Goal: Download file/media: Obtain a digital file from the website

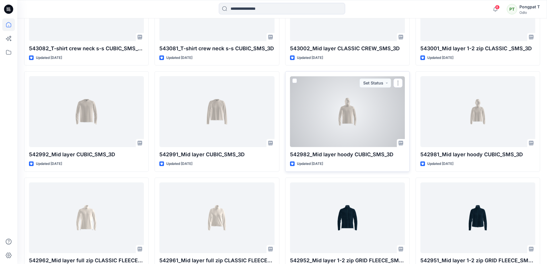
scroll to position [258, 0]
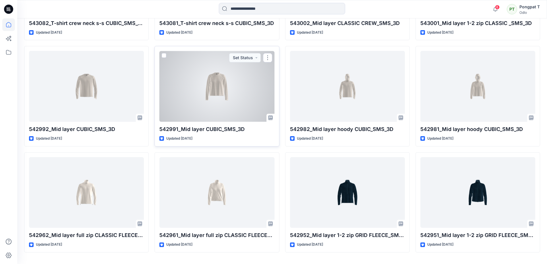
click at [208, 88] on div at bounding box center [216, 86] width 115 height 71
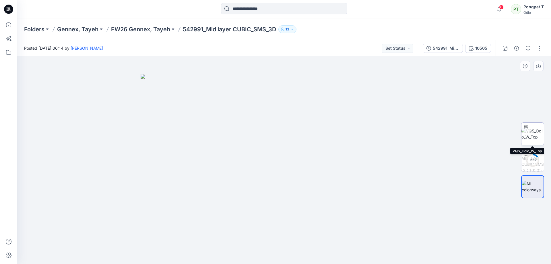
click at [543, 134] on img at bounding box center [533, 134] width 22 height 12
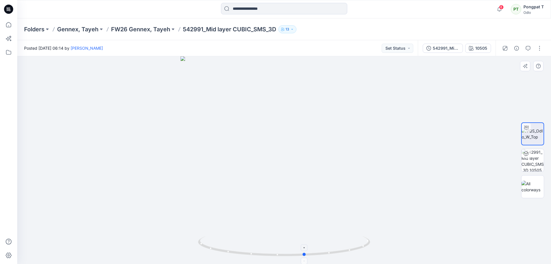
drag, startPoint x: 371, startPoint y: 230, endPoint x: 220, endPoint y: 239, distance: 151.6
click at [220, 239] on div at bounding box center [284, 160] width 534 height 208
click at [442, 49] on div "542991_Mid layer CUBIC_SMS_3D" at bounding box center [446, 48] width 26 height 6
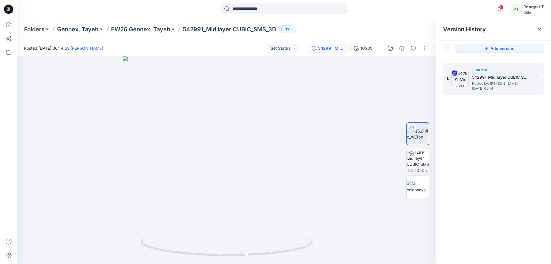
click at [537, 79] on icon at bounding box center [537, 78] width 5 height 5
click at [505, 90] on span "Download Source BW File" at bounding box center [508, 89] width 48 height 7
click at [152, 30] on p "FW26 Gennex, Tayeh" at bounding box center [140, 29] width 59 height 8
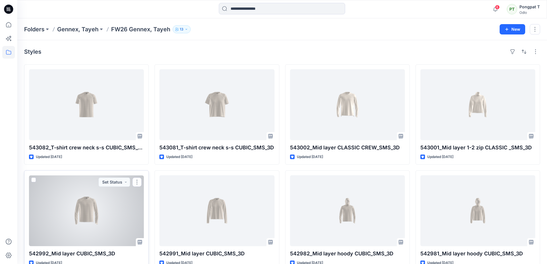
click at [93, 213] on div at bounding box center [86, 210] width 115 height 71
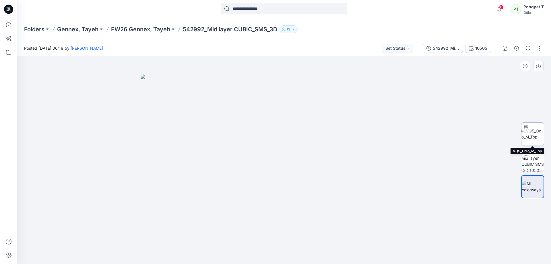
click at [537, 135] on img at bounding box center [533, 134] width 22 height 12
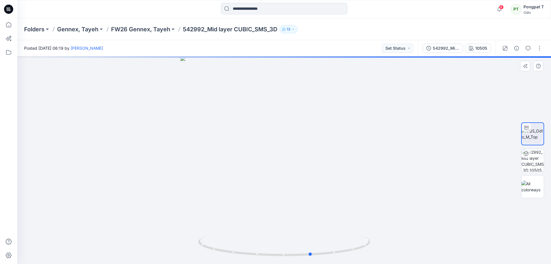
drag, startPoint x: 365, startPoint y: 242, endPoint x: 393, endPoint y: 244, distance: 27.4
click at [393, 244] on div at bounding box center [284, 160] width 534 height 208
drag, startPoint x: 327, startPoint y: 97, endPoint x: 324, endPoint y: 228, distance: 131.5
click at [324, 228] on img at bounding box center [284, 160] width 445 height 208
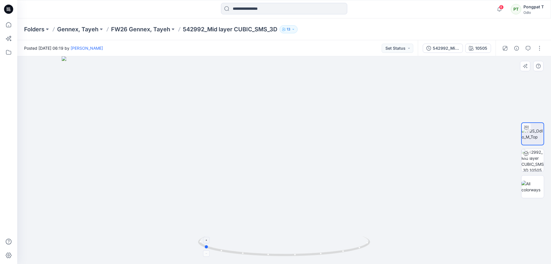
drag, startPoint x: 336, startPoint y: 254, endPoint x: 229, endPoint y: 251, distance: 107.7
click at [229, 251] on icon at bounding box center [285, 247] width 174 height 22
drag, startPoint x: 307, startPoint y: 256, endPoint x: 317, endPoint y: 220, distance: 38.0
click at [241, 258] on div at bounding box center [284, 160] width 534 height 208
click at [451, 49] on div "542992_Mid layer CUBIC_SMS_3D" at bounding box center [446, 48] width 26 height 6
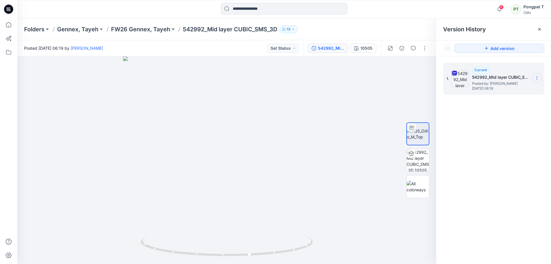
click at [537, 78] on icon at bounding box center [537, 78] width 5 height 5
click at [518, 89] on span "Download Source BW File" at bounding box center [508, 89] width 48 height 7
click at [419, 163] on img at bounding box center [418, 160] width 22 height 22
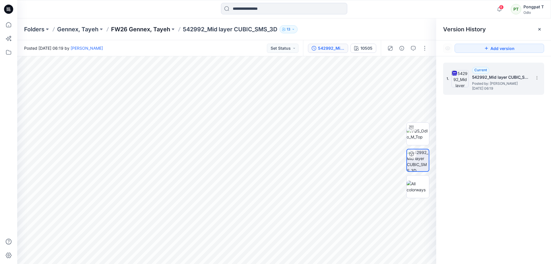
click at [156, 27] on p "FW26 Gennex, Tayeh" at bounding box center [140, 29] width 59 height 8
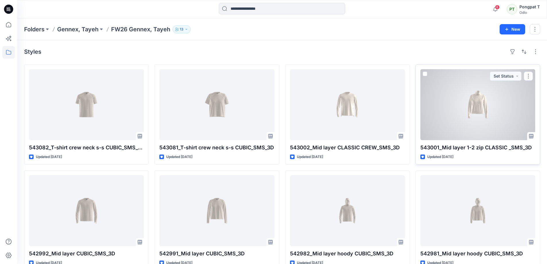
click at [482, 113] on div at bounding box center [477, 104] width 115 height 71
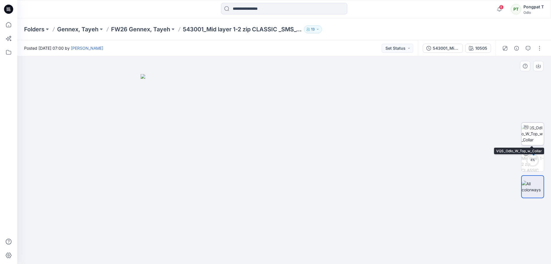
click at [534, 131] on img at bounding box center [533, 134] width 22 height 18
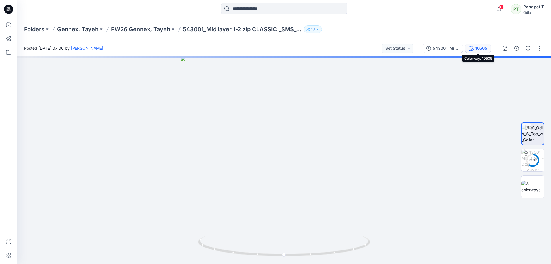
click at [476, 49] on div "10505" at bounding box center [481, 48] width 12 height 6
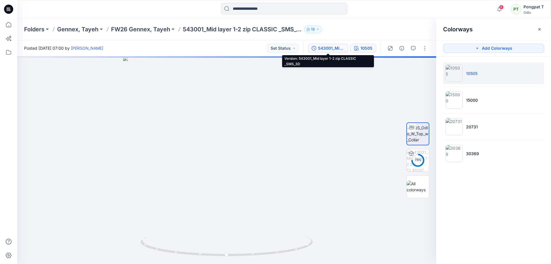
click at [328, 46] on div "543001_Mid layer 1-2 zip CLASSIC _SMS_3D" at bounding box center [331, 48] width 26 height 6
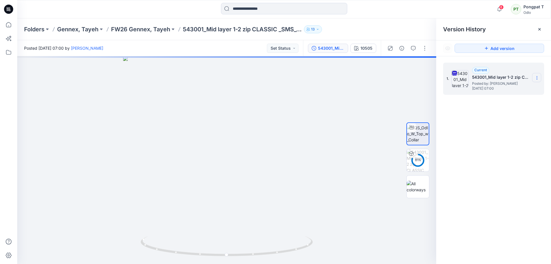
click at [538, 79] on icon at bounding box center [537, 78] width 5 height 5
click at [510, 90] on span "Download Source BW File" at bounding box center [508, 89] width 48 height 7
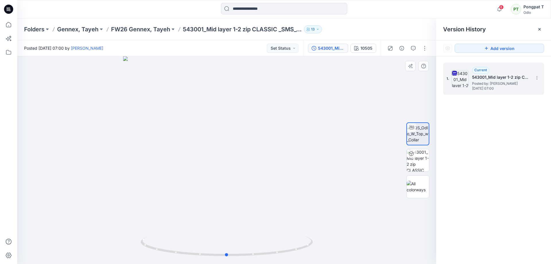
click at [243, 154] on div at bounding box center [226, 160] width 419 height 208
drag, startPoint x: 314, startPoint y: 244, endPoint x: 240, endPoint y: 257, distance: 74.6
click at [240, 257] on icon at bounding box center [228, 247] width 174 height 22
drag, startPoint x: 214, startPoint y: 154, endPoint x: 257, endPoint y: 191, distance: 56.4
click at [276, 181] on div at bounding box center [226, 160] width 419 height 208
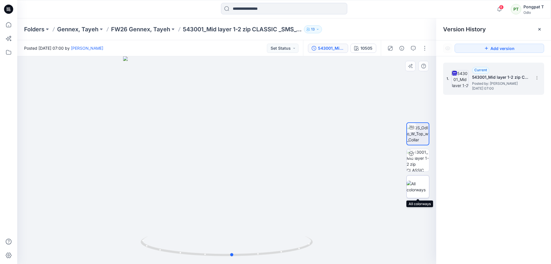
drag, startPoint x: 241, startPoint y: 195, endPoint x: 427, endPoint y: 197, distance: 185.8
click at [427, 197] on div "10505 Loading... Material Properties Loading..." at bounding box center [226, 160] width 419 height 208
drag, startPoint x: 289, startPoint y: 100, endPoint x: 295, endPoint y: 258, distance: 157.7
click at [295, 258] on div at bounding box center [226, 160] width 419 height 208
drag, startPoint x: 277, startPoint y: 223, endPoint x: 336, endPoint y: 186, distance: 69.7
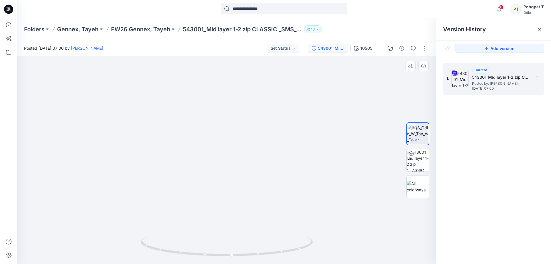
click at [336, 186] on img at bounding box center [227, 135] width 287 height 256
drag, startPoint x: 254, startPoint y: 169, endPoint x: 246, endPoint y: 214, distance: 45.5
click at [254, 218] on img at bounding box center [227, 139] width 366 height 250
click at [159, 41] on div "Posted [DATE] 07:00 by [PERSON_NAME] Set Status" at bounding box center [160, 48] width 286 height 16
click at [148, 30] on p "FW26 Gennex, Tayeh" at bounding box center [140, 29] width 59 height 8
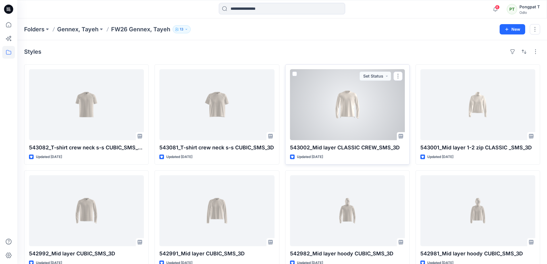
click at [315, 99] on div at bounding box center [347, 104] width 115 height 71
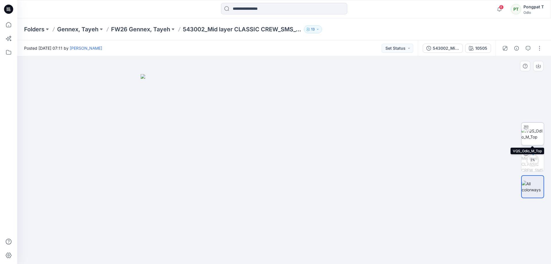
click at [540, 134] on img at bounding box center [533, 134] width 22 height 12
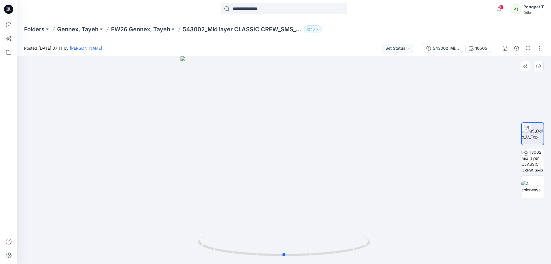
click at [124, 224] on div at bounding box center [284, 160] width 534 height 208
click at [449, 52] on button "543002_Mid layer CLASSIC CREW_SMS_3D" at bounding box center [443, 48] width 40 height 9
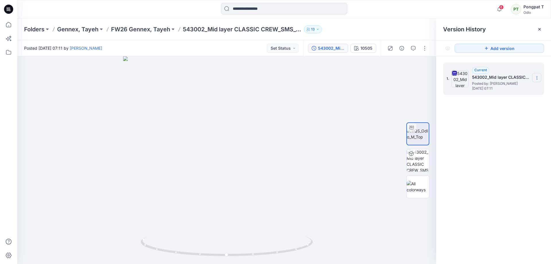
click at [537, 77] on icon at bounding box center [537, 76] width 0 height 0
click at [518, 89] on span "Download Source BW File" at bounding box center [508, 89] width 48 height 7
drag, startPoint x: 288, startPoint y: 255, endPoint x: 294, endPoint y: 249, distance: 8.1
click at [294, 249] on icon at bounding box center [228, 247] width 174 height 22
drag, startPoint x: 287, startPoint y: 251, endPoint x: 292, endPoint y: 250, distance: 5.5
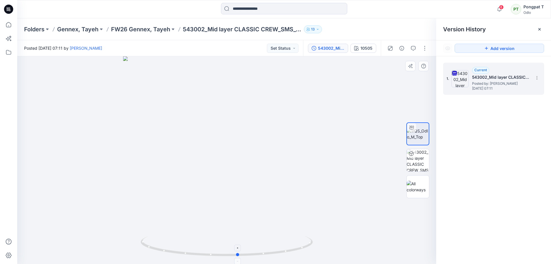
click at [292, 250] on icon at bounding box center [228, 247] width 174 height 22
click at [419, 162] on img at bounding box center [418, 160] width 22 height 22
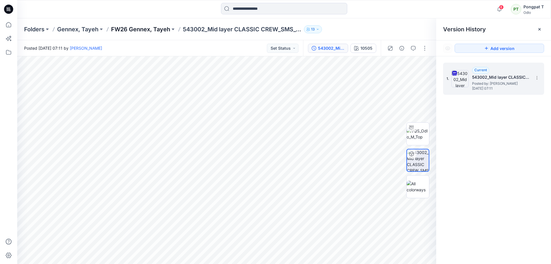
click at [142, 31] on p "FW26 Gennex, Tayeh" at bounding box center [140, 29] width 59 height 8
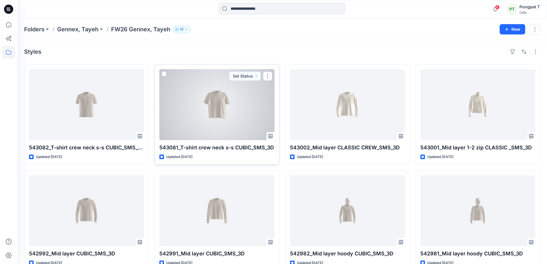
click at [219, 102] on div at bounding box center [216, 104] width 115 height 71
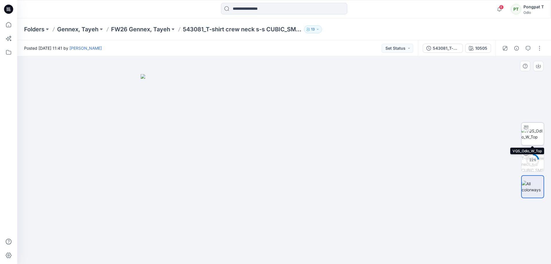
click at [532, 130] on img at bounding box center [533, 134] width 22 height 12
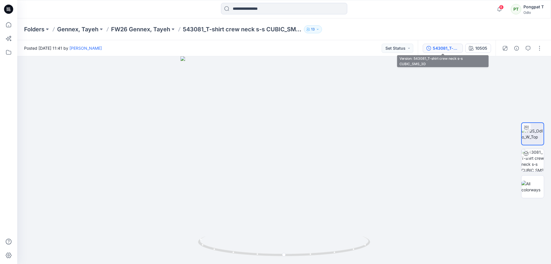
click at [446, 51] on div "543081_T-shirt crew neck s-s CUBIC_SMS_3D" at bounding box center [446, 48] width 26 height 6
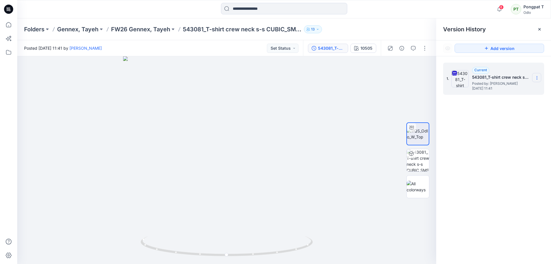
click at [537, 78] on icon at bounding box center [537, 78] width 5 height 5
click at [500, 90] on span "Download Source BW File" at bounding box center [508, 89] width 48 height 7
